Goal: Information Seeking & Learning: Find specific fact

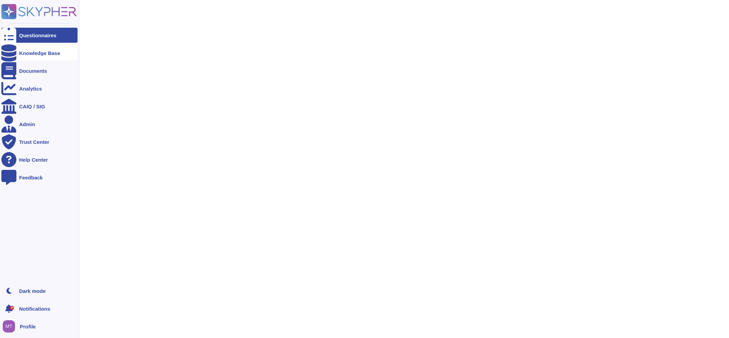
click at [12, 55] on icon at bounding box center [8, 52] width 15 height 17
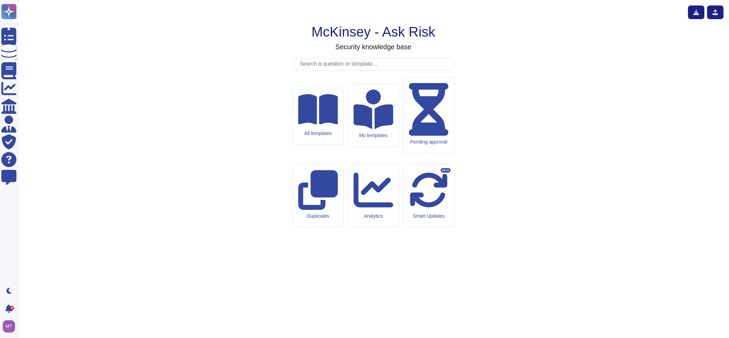
click at [347, 70] on input "text" at bounding box center [375, 64] width 158 height 12
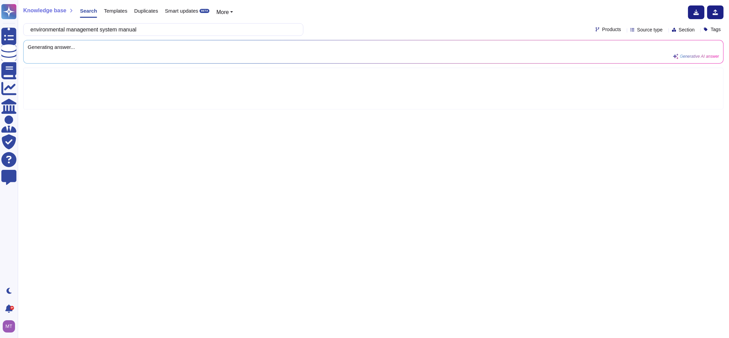
type input "environmental management system manual"
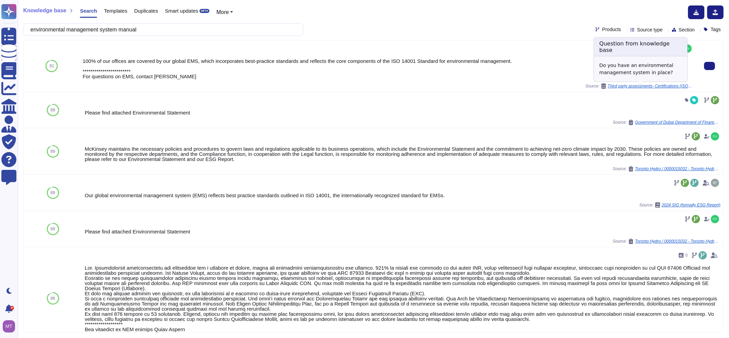
click at [675, 85] on span "Third party assessments- Certifications (ISO 14001-Ecovadis- CPD), EMS (Policie…" at bounding box center [649, 86] width 85 height 4
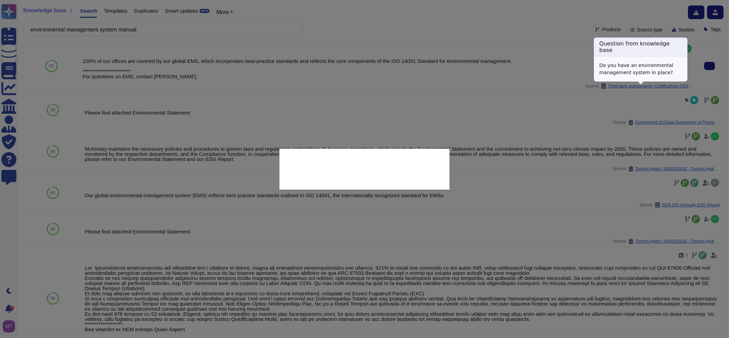
type textarea "Do you have an environmental management system in place?"
type textarea "**********"
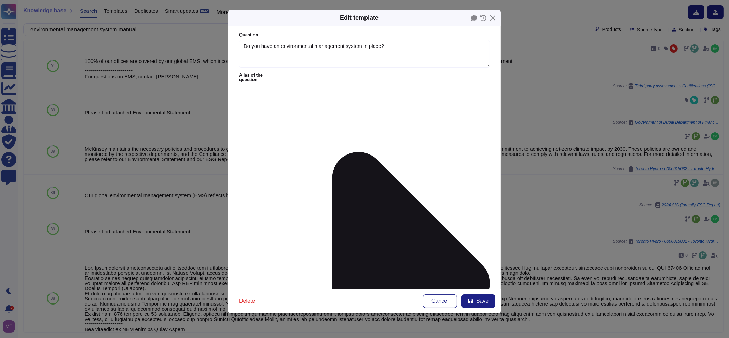
type textarea "Do you have an environmental management system in place?"
type textarea "**********"
click at [494, 21] on button "Close" at bounding box center [492, 18] width 11 height 11
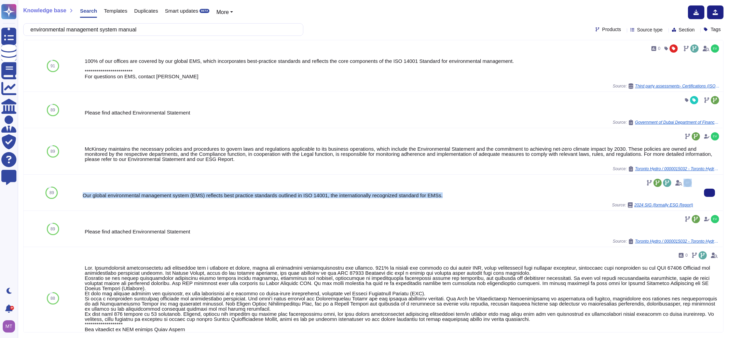
drag, startPoint x: 440, startPoint y: 199, endPoint x: 139, endPoint y: 185, distance: 302.2
click at [139, 185] on div "Our global environmental management system (EMS) reflects best practice standar…" at bounding box center [388, 192] width 610 height 30
copy div "Our global environmental management system (EMS) reflects best practice standar…"
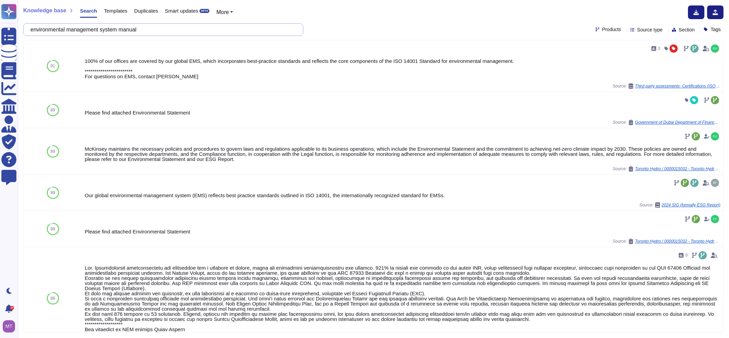
drag, startPoint x: 87, startPoint y: 28, endPoint x: -12, endPoint y: 26, distance: 98.7
click at [0, 26] on html "**********" at bounding box center [364, 169] width 729 height 338
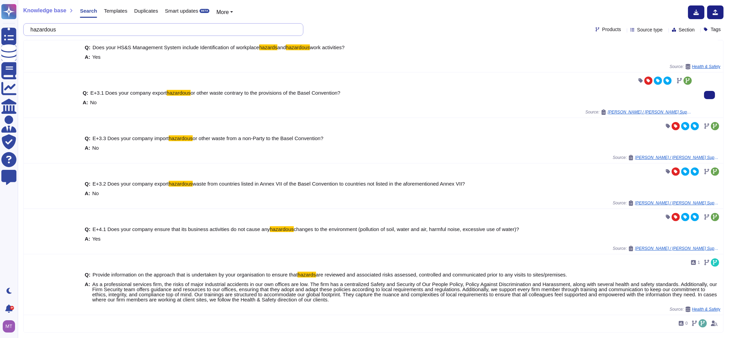
scroll to position [128, 0]
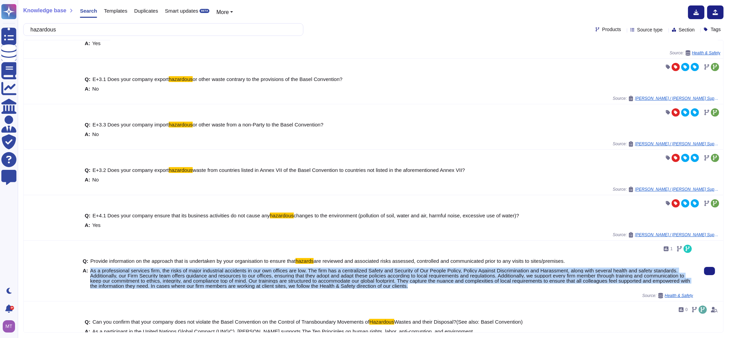
drag, startPoint x: 90, startPoint y: 270, endPoint x: 457, endPoint y: 285, distance: 366.3
click at [457, 285] on span "As a professional services firm, the risks of major industrial accidents in our…" at bounding box center [391, 278] width 603 height 20
copy span "As a professional services firm, the risks of major industrial accidents in our…"
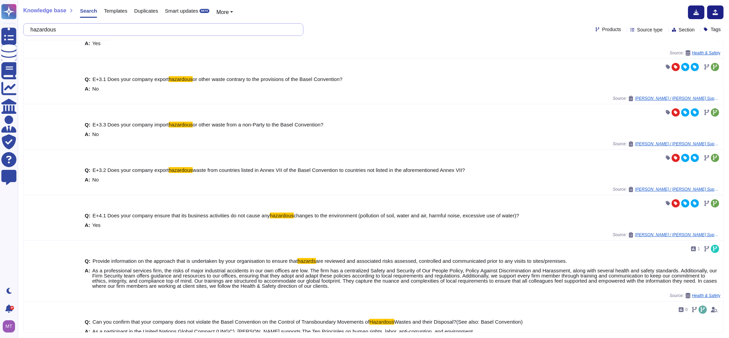
drag, startPoint x: 167, startPoint y: 31, endPoint x: 18, endPoint y: 33, distance: 148.2
click at [18, 33] on div "Knowledge base Search Templates Duplicates Smart updates BETA More hazardous Pr…" at bounding box center [373, 169] width 711 height 338
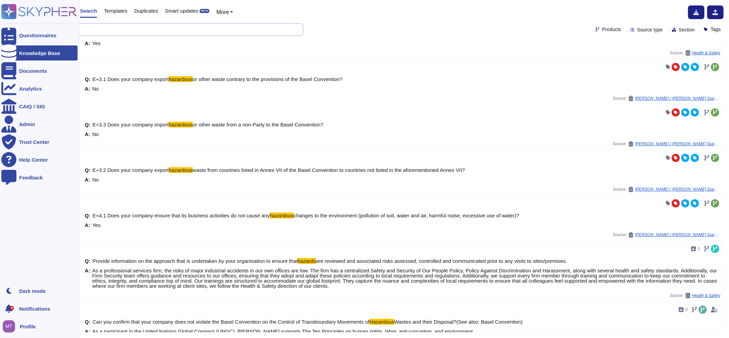
paste input "Medical Fitness Examination"
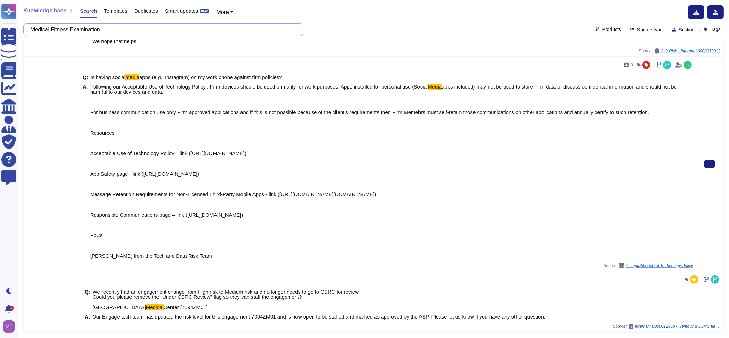
scroll to position [667, 0]
drag, startPoint x: 180, startPoint y: 30, endPoint x: -2, endPoint y: 31, distance: 182.0
click at [0, 31] on html "Questionnaires Knowledge Base Documents Analytics CAIQ / SIG Admin Trust Center…" at bounding box center [364, 169] width 729 height 338
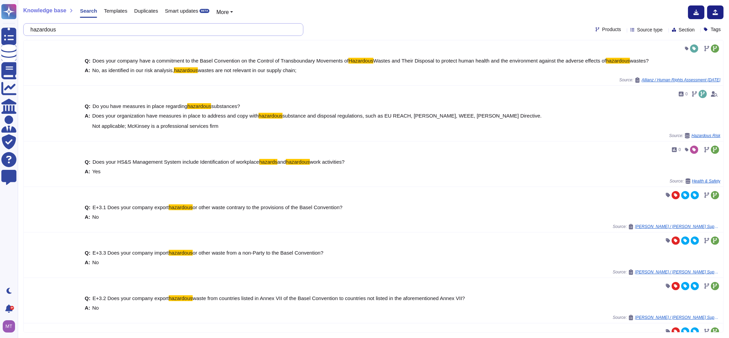
type input "hazardous"
drag, startPoint x: 309, startPoint y: 71, endPoint x: 87, endPoint y: 71, distance: 221.3
click at [87, 71] on div "A: No, as identified in our risk analysis, hazardous wastes are not relevant in…" at bounding box center [388, 70] width 610 height 5
copy div "No, as identified in our risk analysis, hazardous wastes are not relevant in ou…"
